Goal: Communication & Community: Answer question/provide support

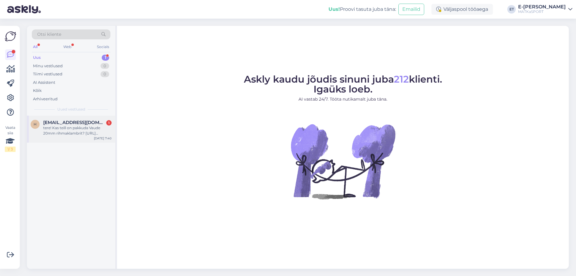
click at [86, 130] on div "tere! Kas teill on pakkuda Vaude 20mm rihmaklambrit? [URL][DOMAIN_NAME]" at bounding box center [77, 130] width 68 height 11
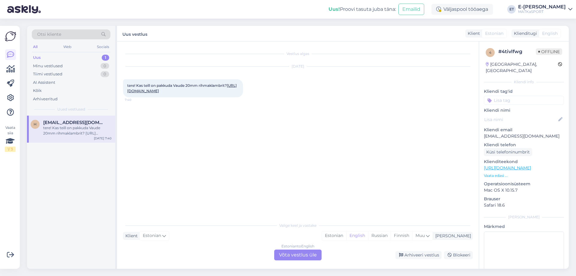
click at [147, 93] on link "[URL][DOMAIN_NAME]" at bounding box center [181, 88] width 109 height 10
click at [346, 238] on div "Estonian" at bounding box center [334, 235] width 24 height 9
click at [306, 256] on div "Estonian to Estonian Võta vestlus üle" at bounding box center [297, 254] width 47 height 11
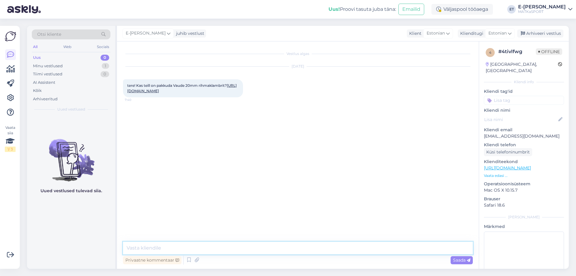
click at [179, 246] on textarea at bounding box center [298, 247] width 350 height 13
paste textarea "Ferrino KLAMBRID 2 paari"
paste textarea "[URL][DOMAIN_NAME]"
drag, startPoint x: 258, startPoint y: 247, endPoint x: 266, endPoint y: 244, distance: 8.5
click at [258, 247] on textarea "Tere! Meil on pakkuda ainult Ferrino KLAMBRID 2 paari: [URL][DOMAIN_NAME]" at bounding box center [298, 247] width 350 height 13
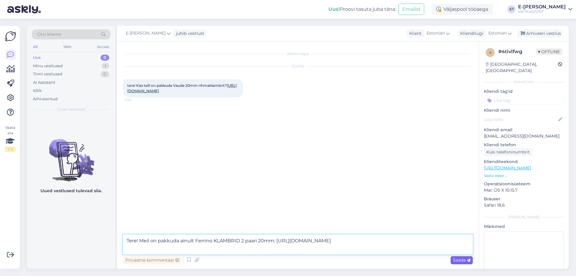
type textarea "Tere! Meil on pakkuda ainult Ferrino KLAMBRID 2 paari 20mm: [URL][DOMAIN_NAME]"
click at [459, 264] on div "Saada" at bounding box center [462, 260] width 22 height 8
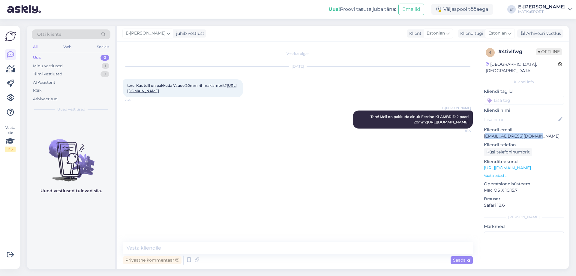
drag, startPoint x: 485, startPoint y: 130, endPoint x: 531, endPoint y: 131, distance: 45.9
click at [531, 133] on p "[EMAIL_ADDRESS][DOMAIN_NAME]" at bounding box center [524, 136] width 80 height 6
click at [484, 133] on p "[EMAIL_ADDRESS][DOMAIN_NAME]" at bounding box center [524, 136] width 80 height 6
drag, startPoint x: 484, startPoint y: 131, endPoint x: 536, endPoint y: 129, distance: 52.5
click at [536, 133] on p "[EMAIL_ADDRESS][DOMAIN_NAME]" at bounding box center [524, 136] width 80 height 6
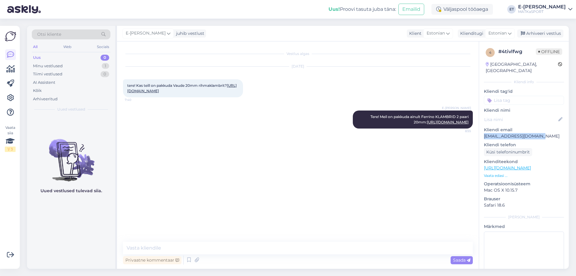
copy p "[EMAIL_ADDRESS][DOMAIN_NAME]"
drag, startPoint x: 368, startPoint y: 121, endPoint x: 472, endPoint y: 134, distance: 105.2
click at [472, 128] on div "E-[PERSON_NAME] Tere! Meil on pakkuda ainult Ferrino KLAMBRID 2 paari 20mm: [UR…" at bounding box center [413, 119] width 120 height 18
copy span "Tere! Meil on pakkuda ainult Ferrino KLAMBRID 2 paari 20mm: [URL][DOMAIN_NAME]"
